Goal: Task Accomplishment & Management: Use online tool/utility

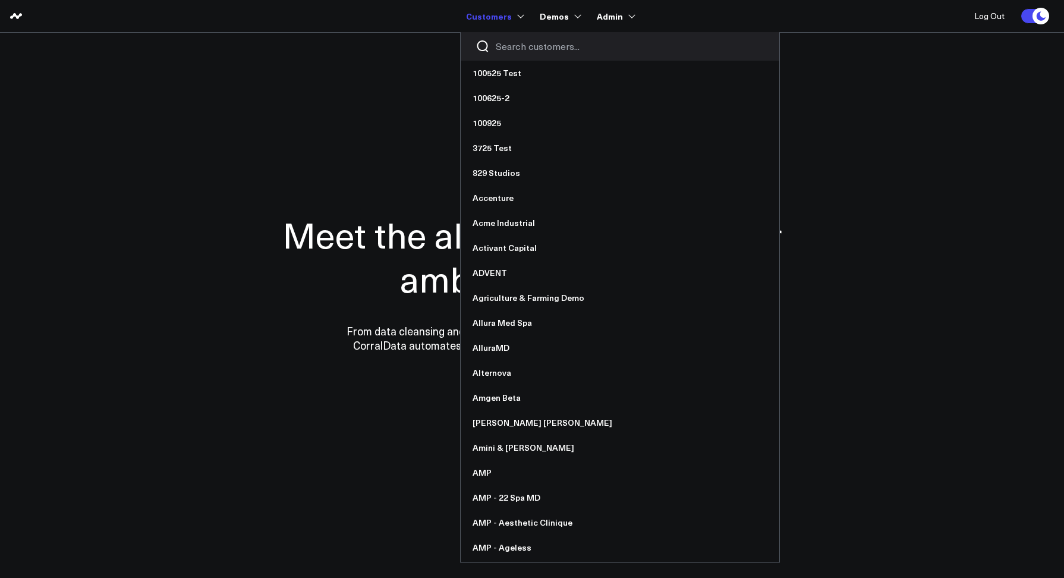
click at [499, 42] on input "Search customers input" at bounding box center [630, 46] width 269 height 13
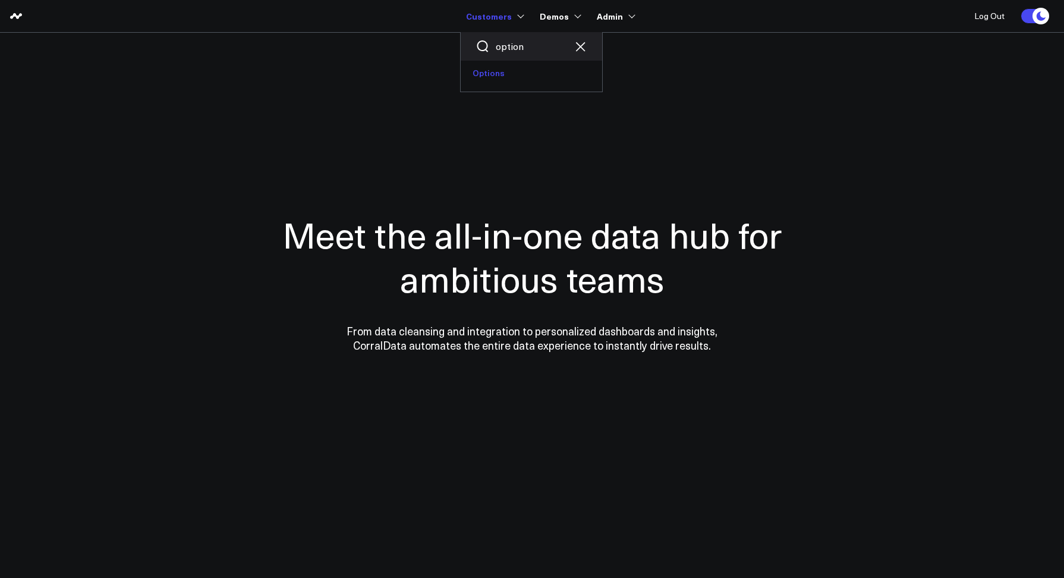
type input "option"
click at [484, 72] on link "Options" at bounding box center [530, 73] width 141 height 25
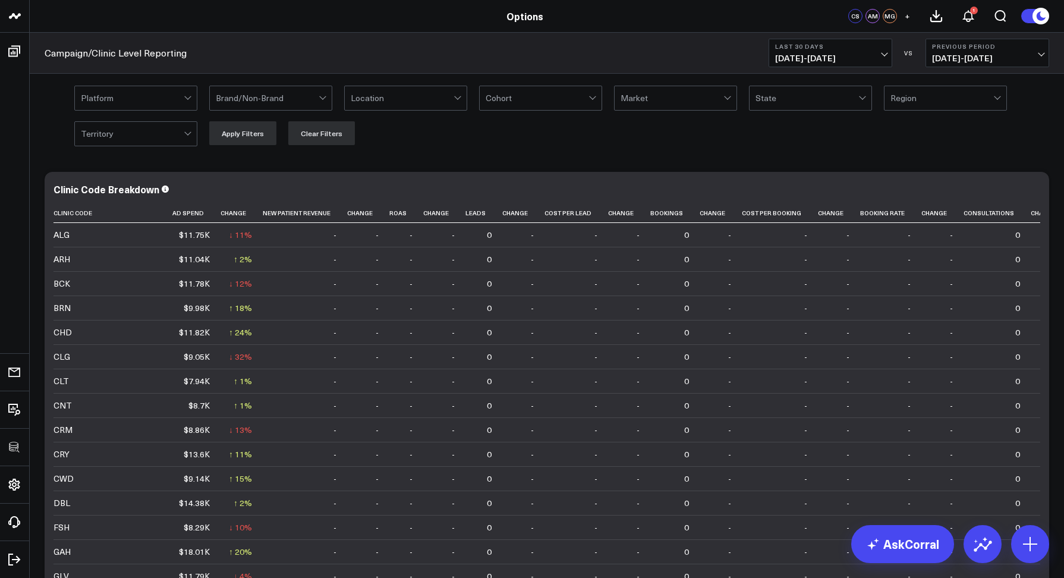
click at [525, 74] on div "Platform Brand/Non-Brand Location Cohort Market State Region Territory Apply Fi…" at bounding box center [547, 115] width 1034 height 83
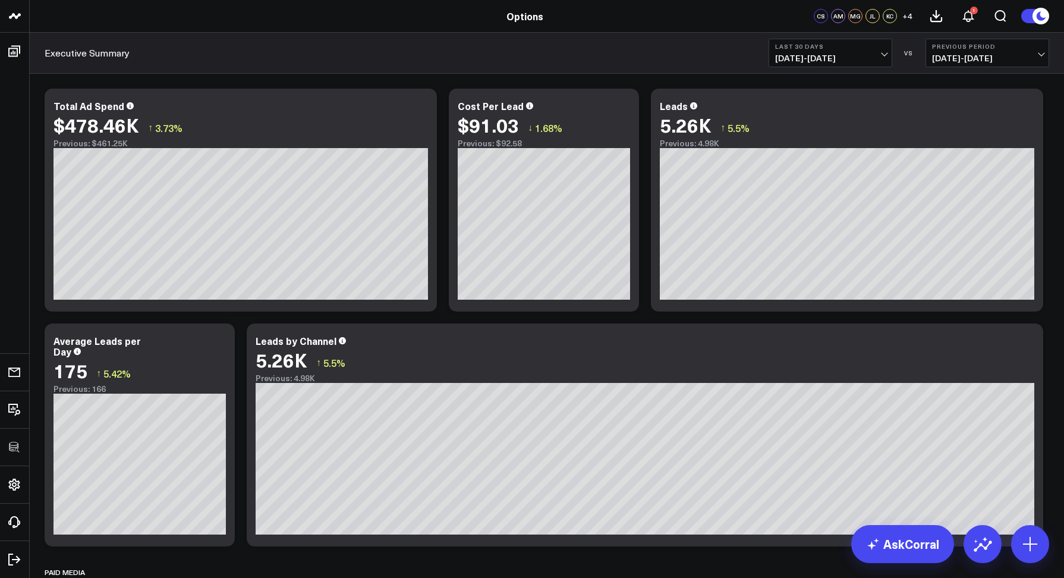
click at [349, 35] on div "Executive Summary Last 30 Days [DATE] - [DATE] VS Previous Period [DATE] - [DAT…" at bounding box center [547, 53] width 1034 height 41
click at [285, 43] on div "Executive Summary Last 30 Days [DATE] - [DATE] VS Previous Period [DATE] - [DAT…" at bounding box center [547, 53] width 1034 height 41
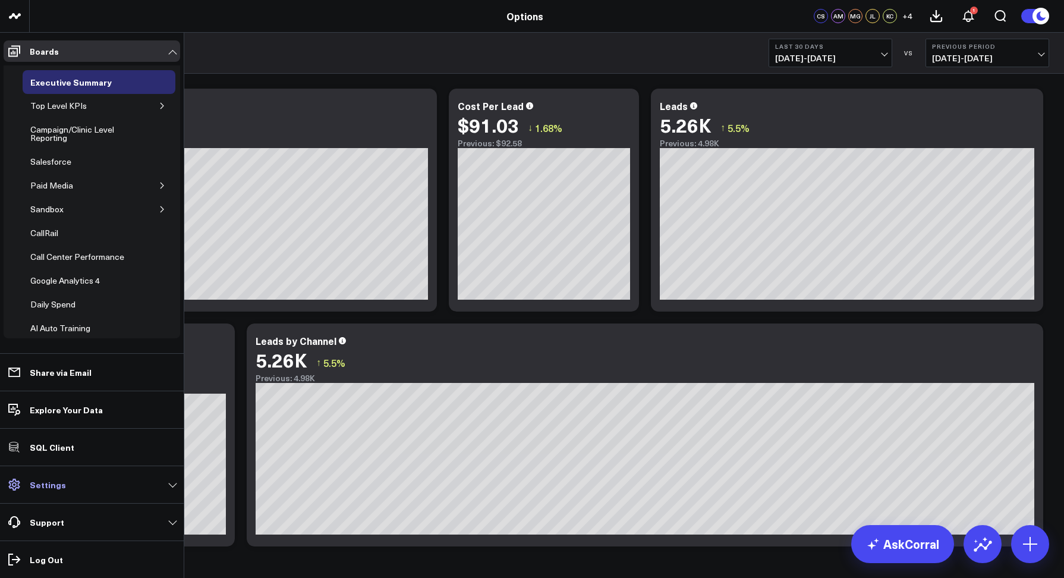
click at [70, 482] on link "Settings" at bounding box center [92, 484] width 176 height 21
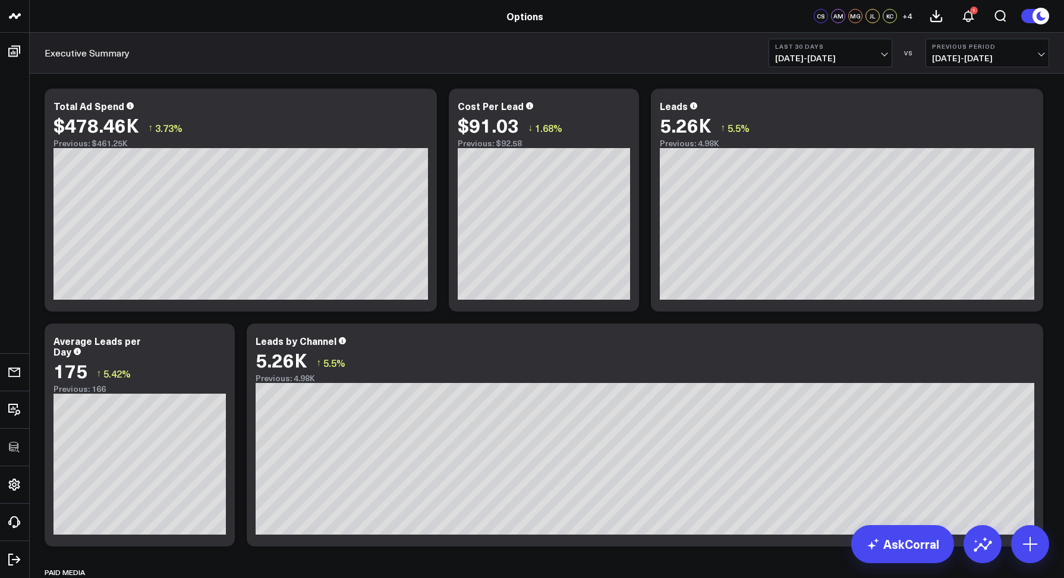
click at [292, 51] on div "Executive Summary Last 30 Days [DATE] - [DATE] VS Previous Period [DATE] - [DAT…" at bounding box center [547, 53] width 1034 height 41
click at [799, 48] on b "Last 30 Days" at bounding box center [830, 46] width 111 height 7
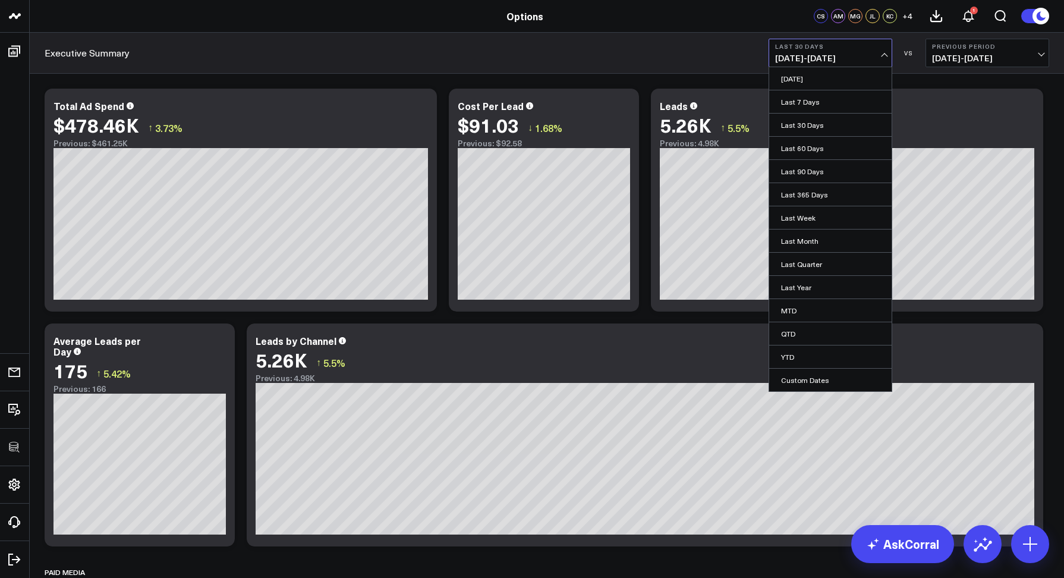
click at [672, 48] on div "Executive Summary Last 30 Days [DATE] - [DATE] [DATE] Last 7 Days Last 30 Days …" at bounding box center [547, 53] width 1034 height 41
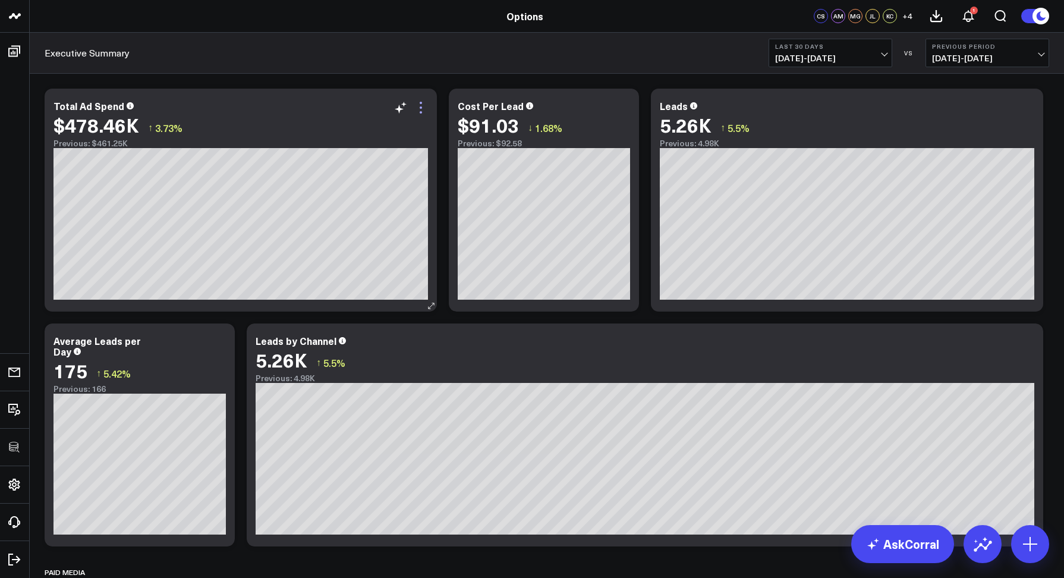
click at [424, 107] on icon at bounding box center [421, 107] width 14 height 14
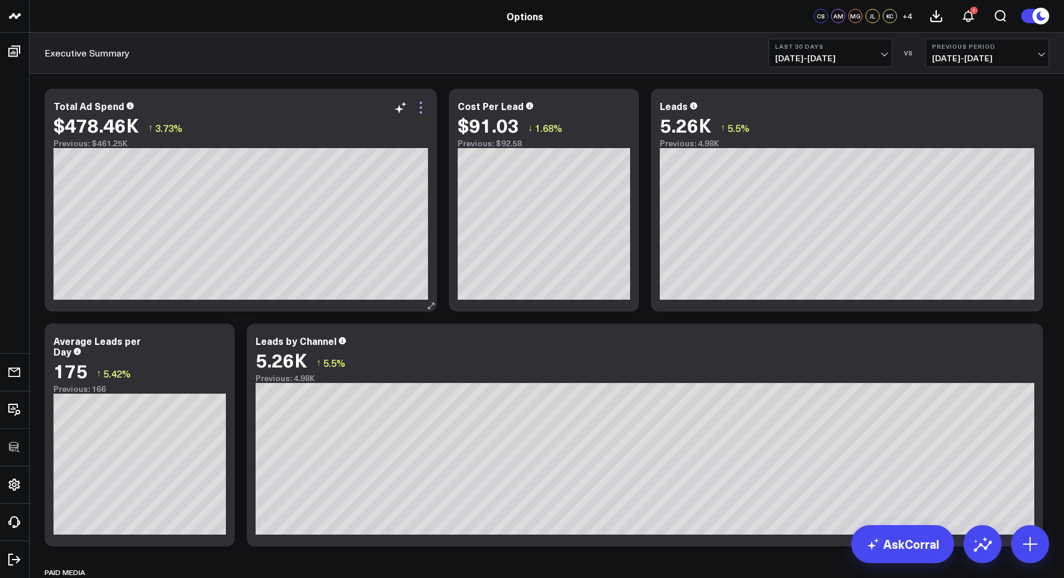
click at [419, 104] on icon at bounding box center [421, 107] width 14 height 14
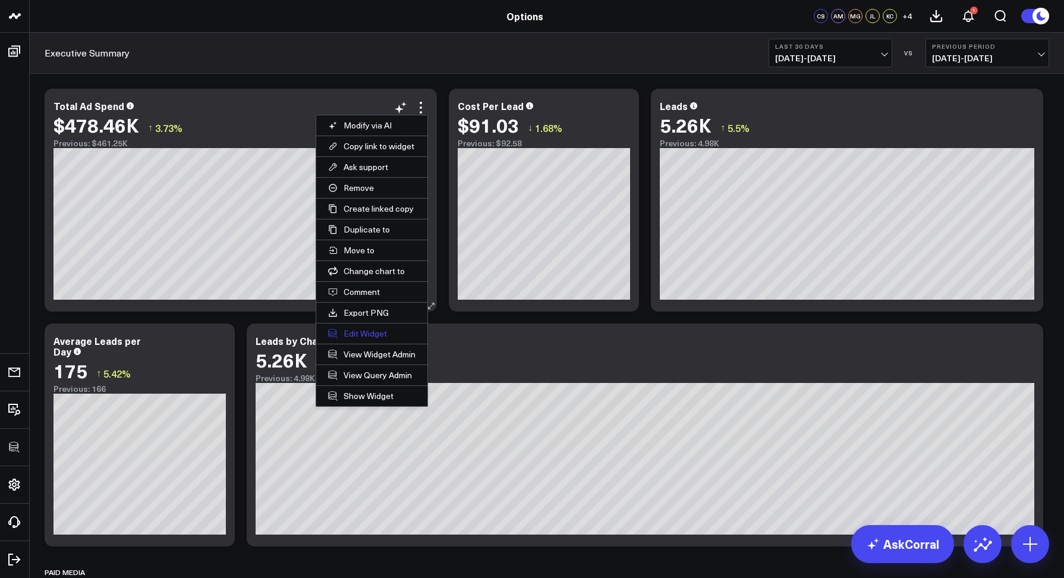
click at [380, 330] on button "Edit Widget" at bounding box center [371, 333] width 111 height 20
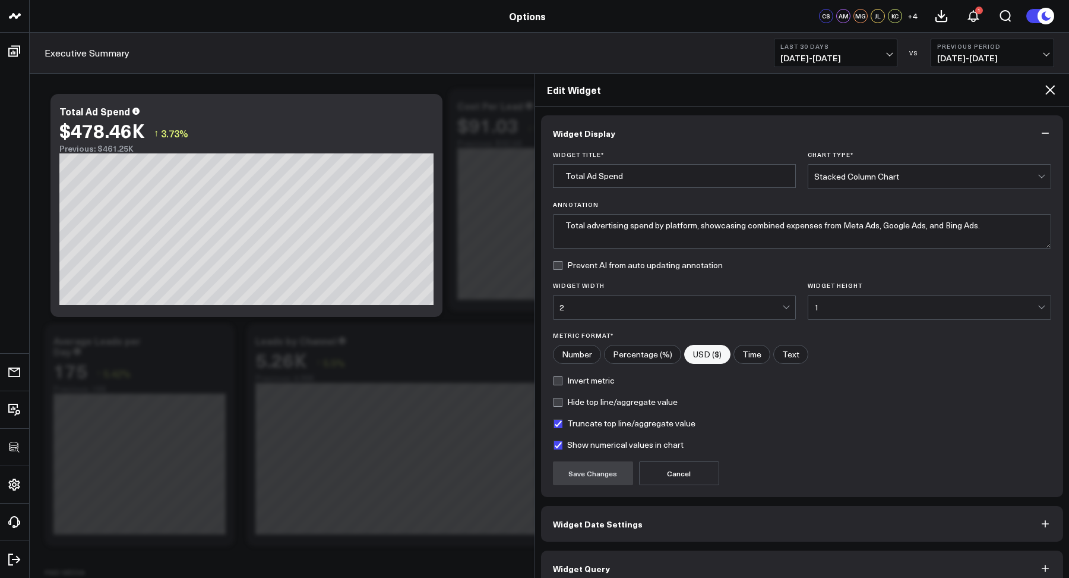
click at [614, 560] on button "Widget Query" at bounding box center [802, 568] width 523 height 36
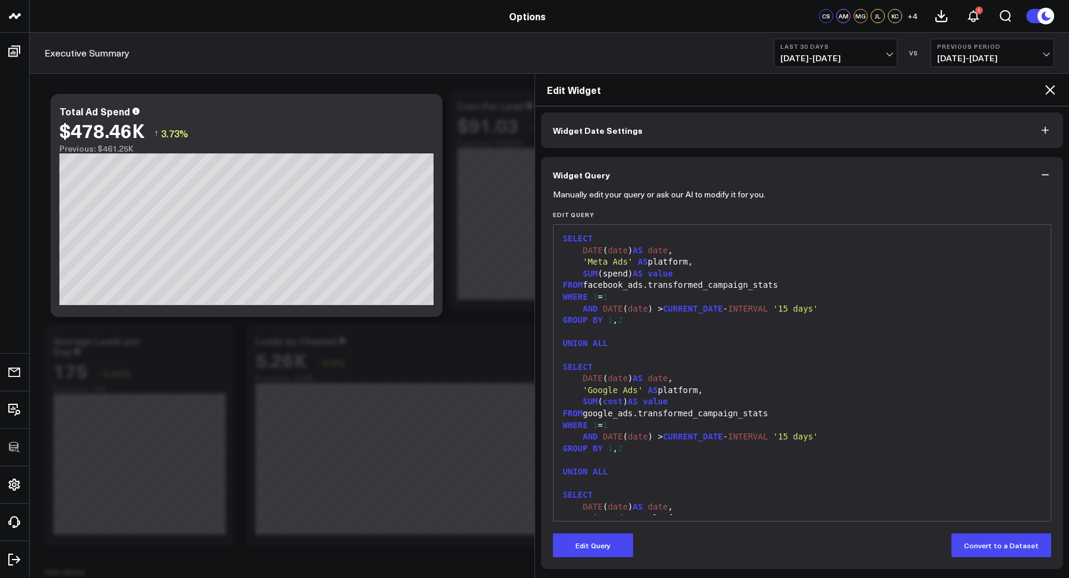
click at [1051, 89] on icon at bounding box center [1051, 90] width 10 height 10
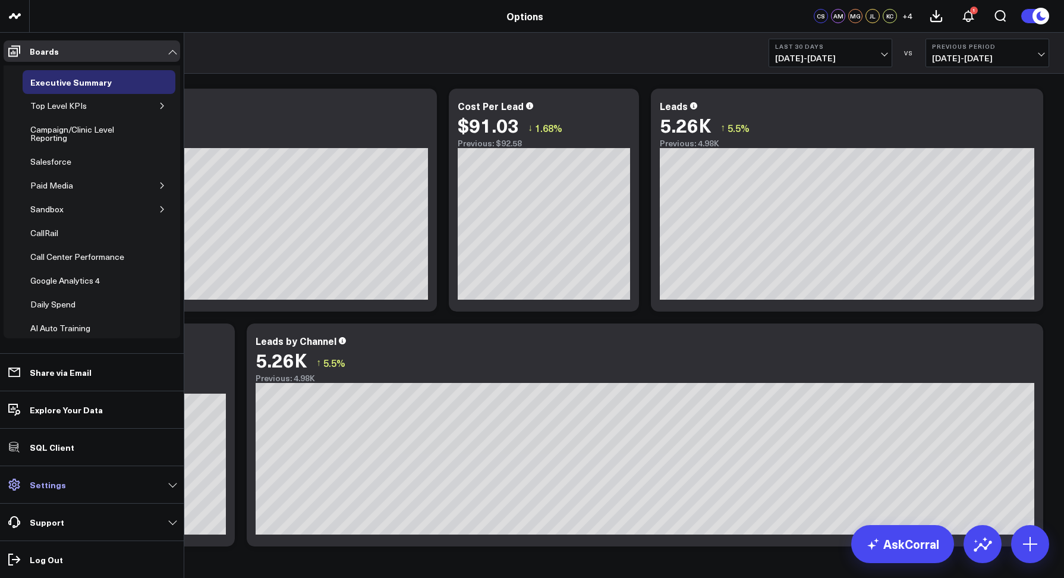
click at [53, 484] on p "Settings" at bounding box center [48, 484] width 36 height 10
click at [45, 411] on p "Explore Your Data" at bounding box center [66, 410] width 73 height 10
click at [160, 105] on icon "button" at bounding box center [161, 106] width 3 height 6
